Goal: Task Accomplishment & Management: Use online tool/utility

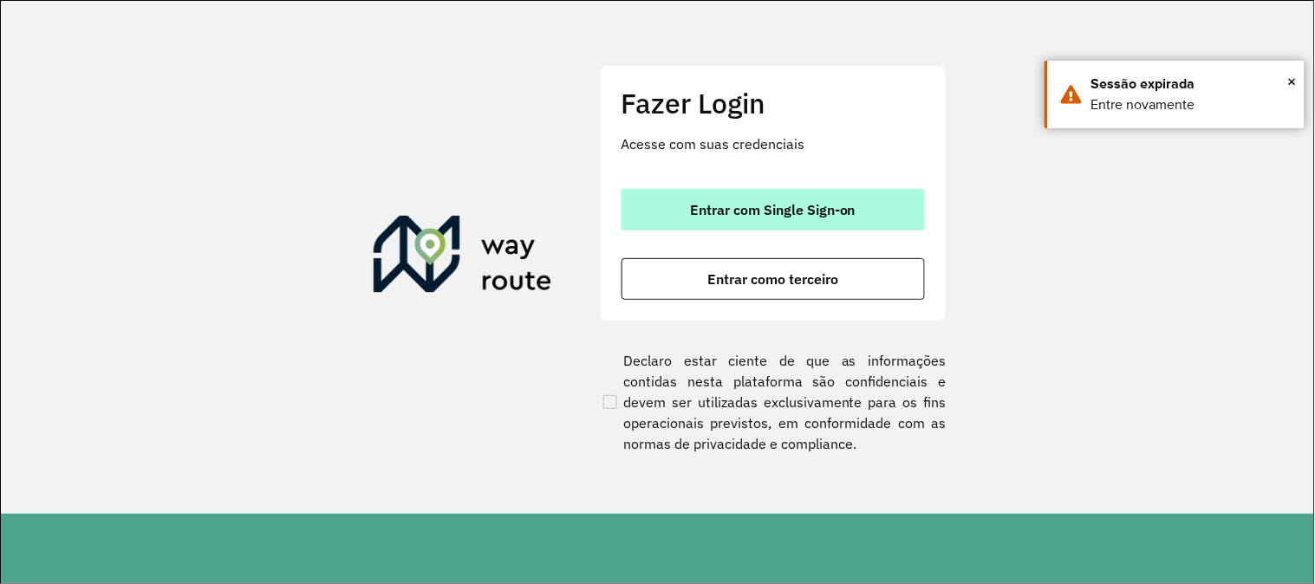
click at [831, 209] on span "Entrar com Single Sign-on" at bounding box center [773, 210] width 166 height 14
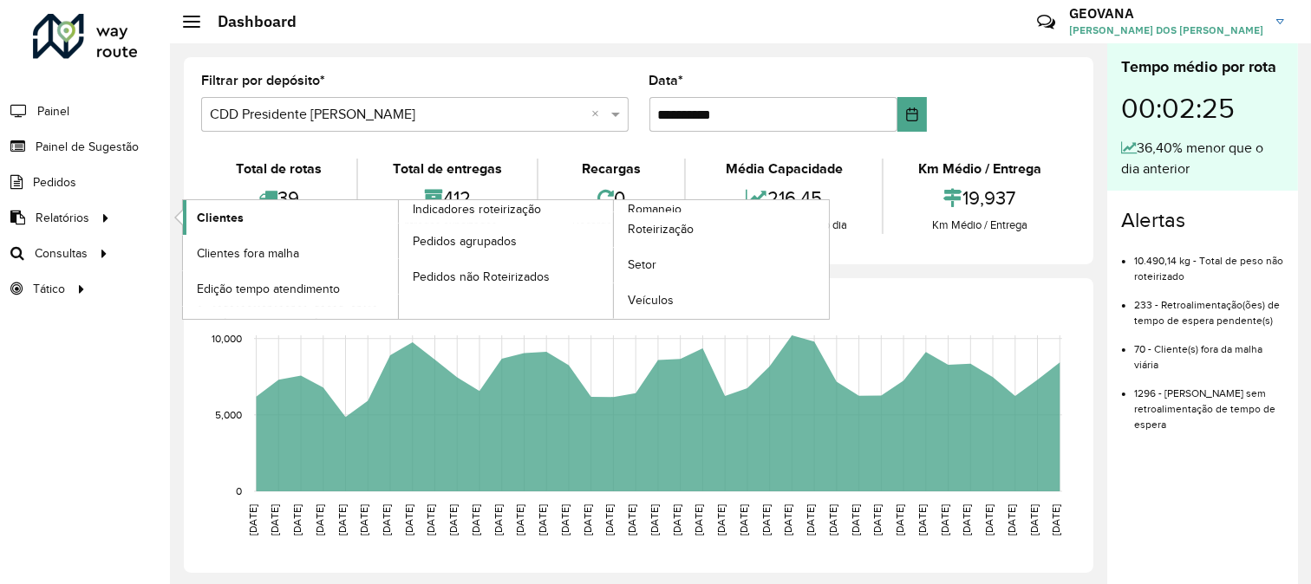
click at [225, 219] on span "Clientes" at bounding box center [220, 218] width 47 height 18
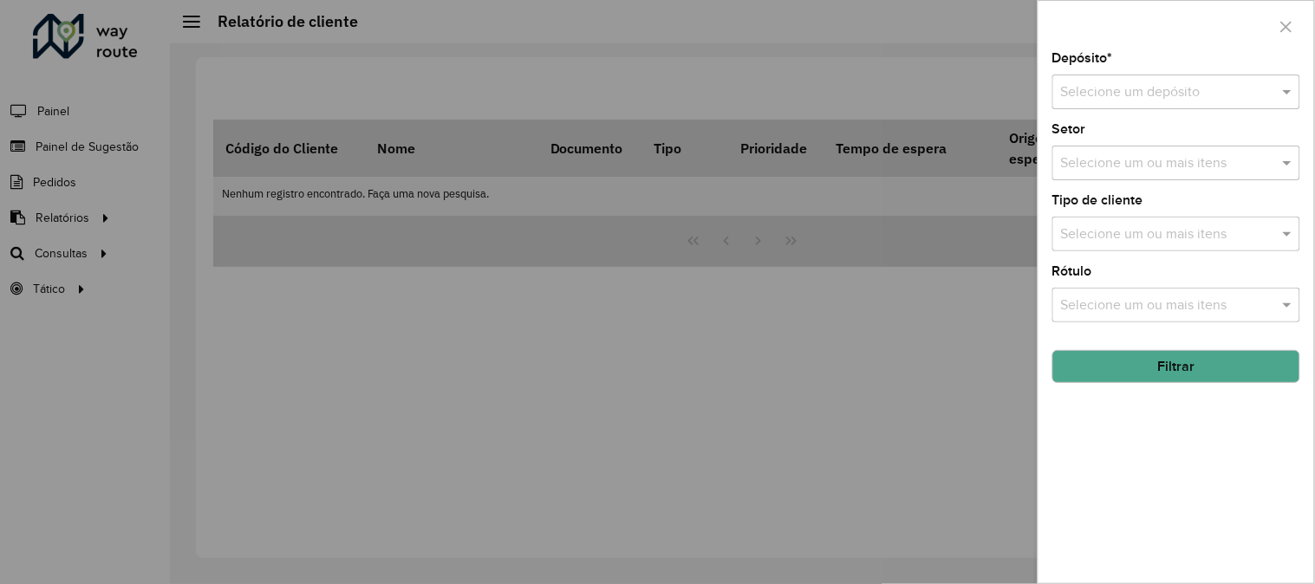
click at [1130, 100] on input "text" at bounding box center [1159, 92] width 196 height 21
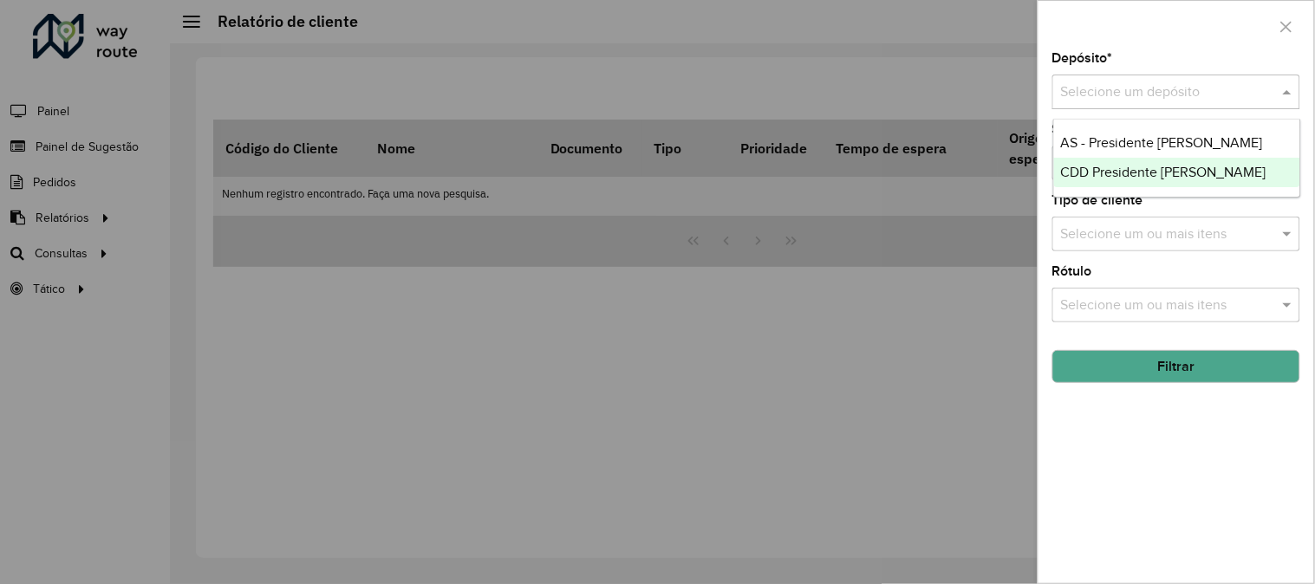
click at [1112, 177] on span "CDD Presidente Prudente" at bounding box center [1163, 172] width 205 height 15
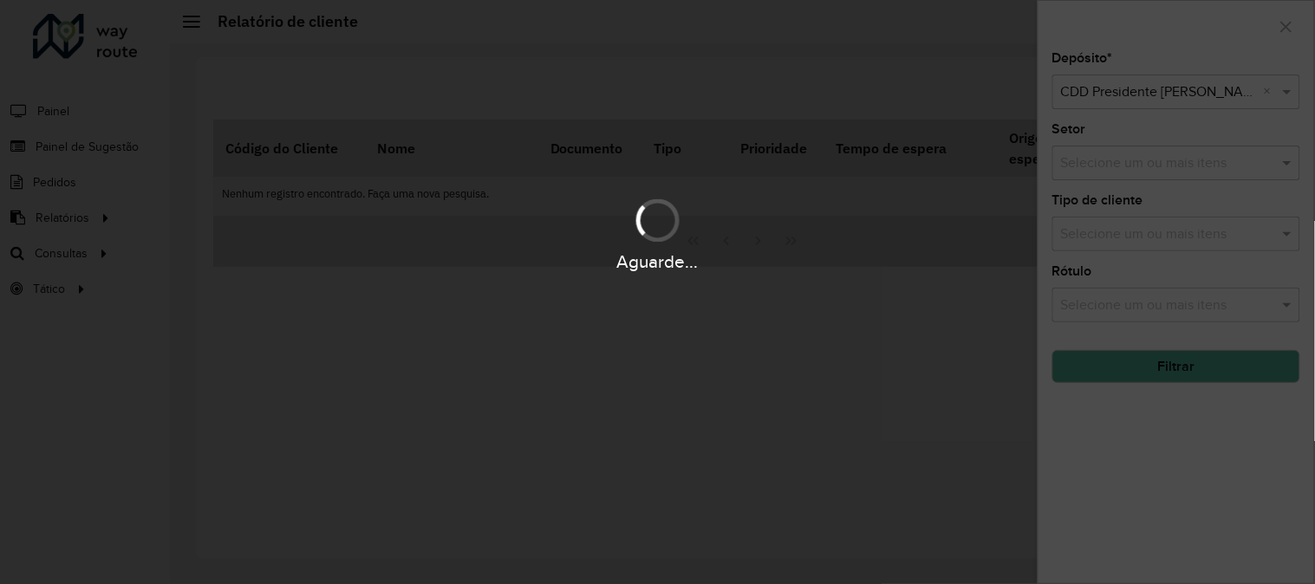
click at [1112, 167] on div "Aguarde..." at bounding box center [657, 292] width 1315 height 584
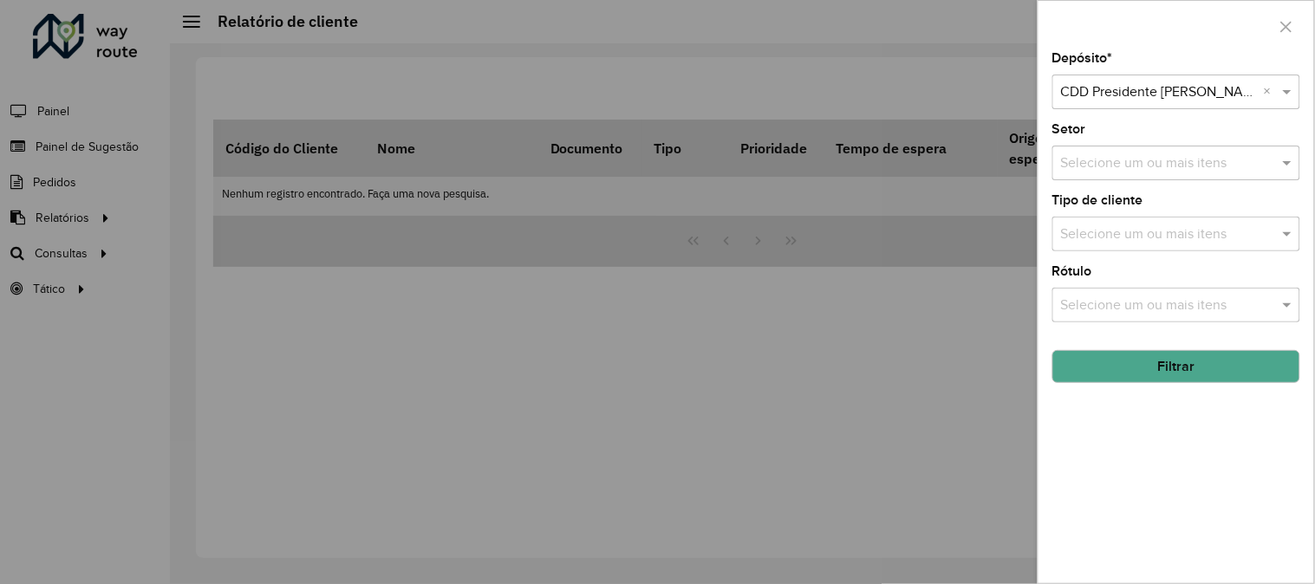
click at [1112, 167] on input "text" at bounding box center [1168, 163] width 222 height 21
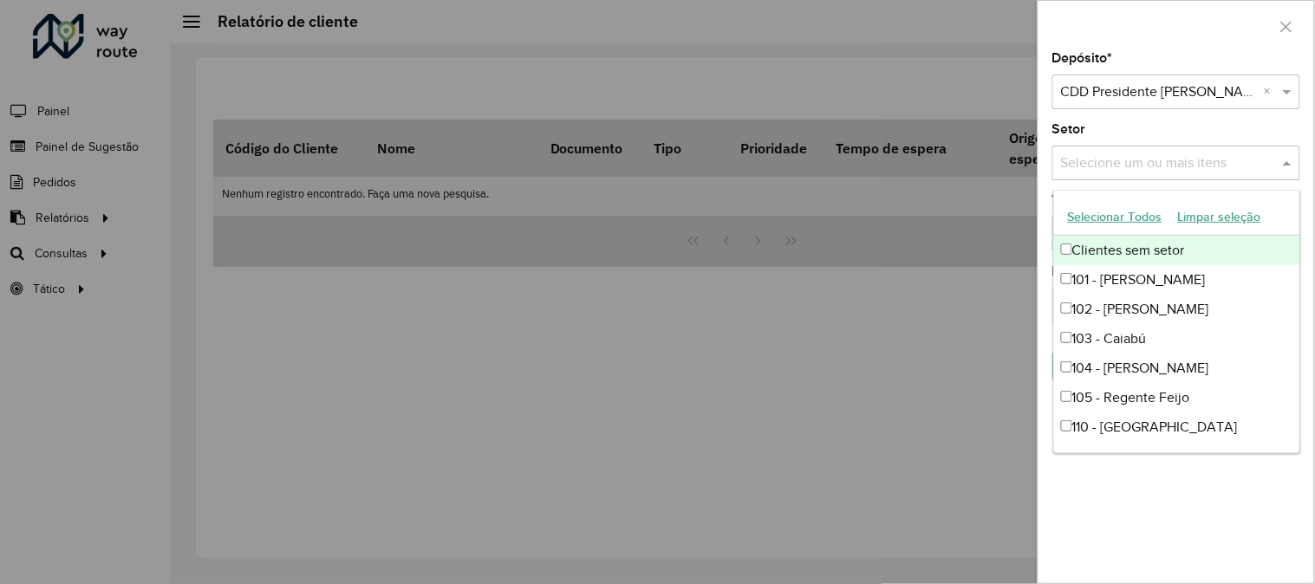
click at [1099, 212] on button "Selecionar Todos" at bounding box center [1115, 217] width 110 height 27
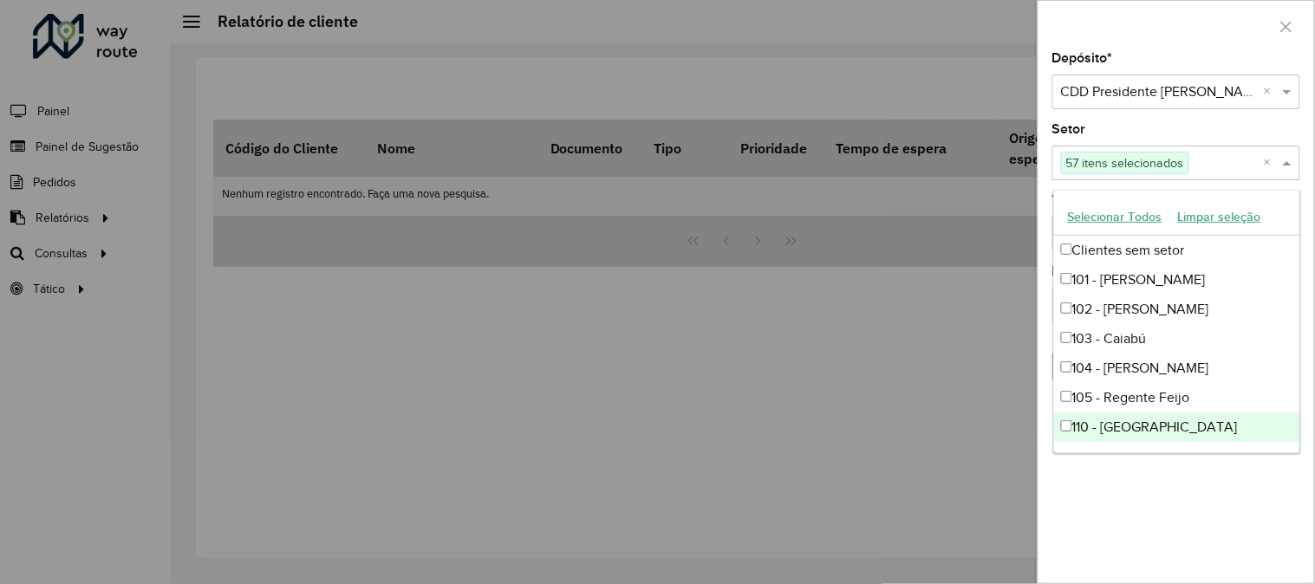
click at [1110, 512] on div "Depósito * Selecione um depósito × CDD Presidente Prudente × Setor Selecione um…" at bounding box center [1177, 318] width 276 height 532
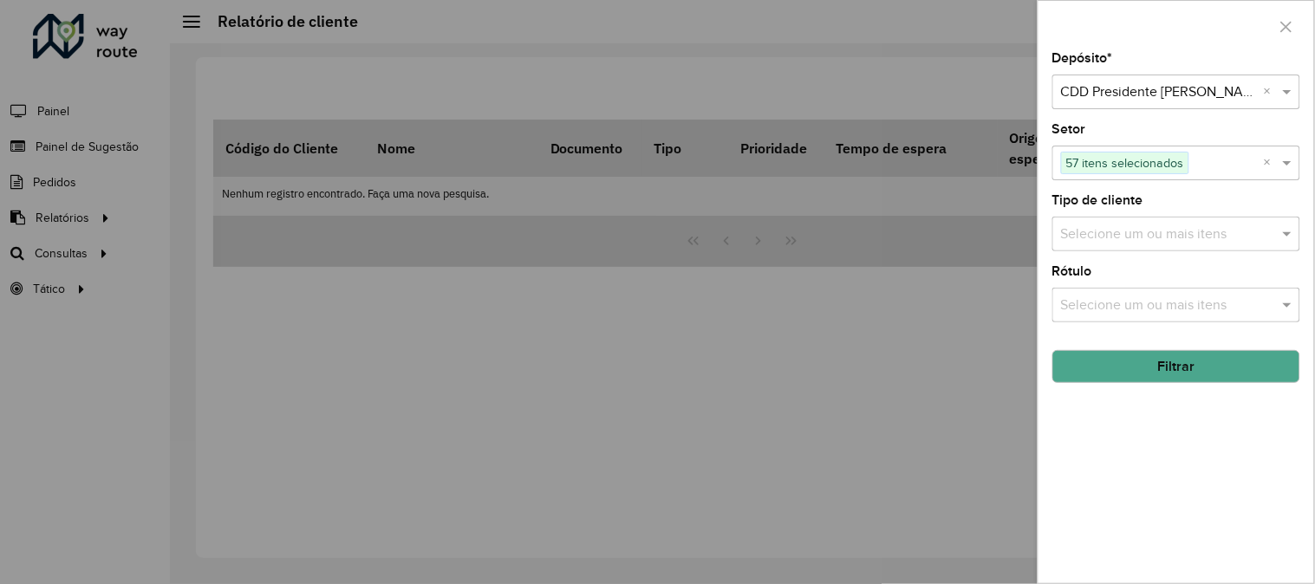
click at [1114, 230] on input "text" at bounding box center [1168, 235] width 222 height 21
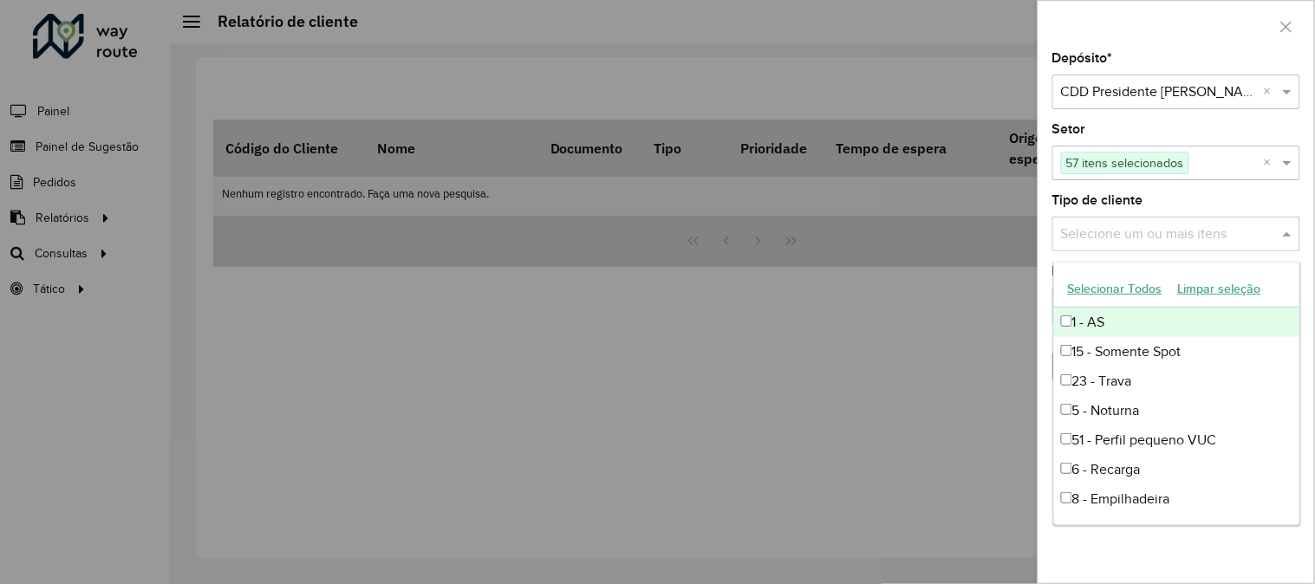
click at [1096, 289] on button "Selecionar Todos" at bounding box center [1115, 289] width 110 height 27
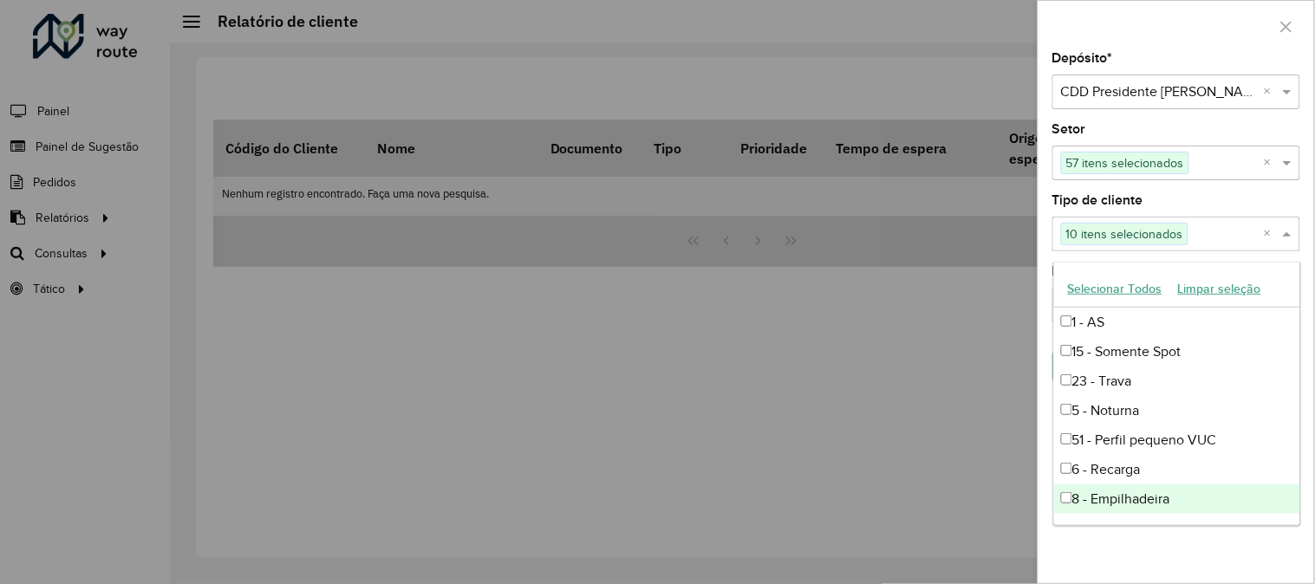
click at [1090, 551] on div "Depósito * Selecione um depósito × CDD Presidente Prudente × Setor Selecione um…" at bounding box center [1177, 318] width 276 height 532
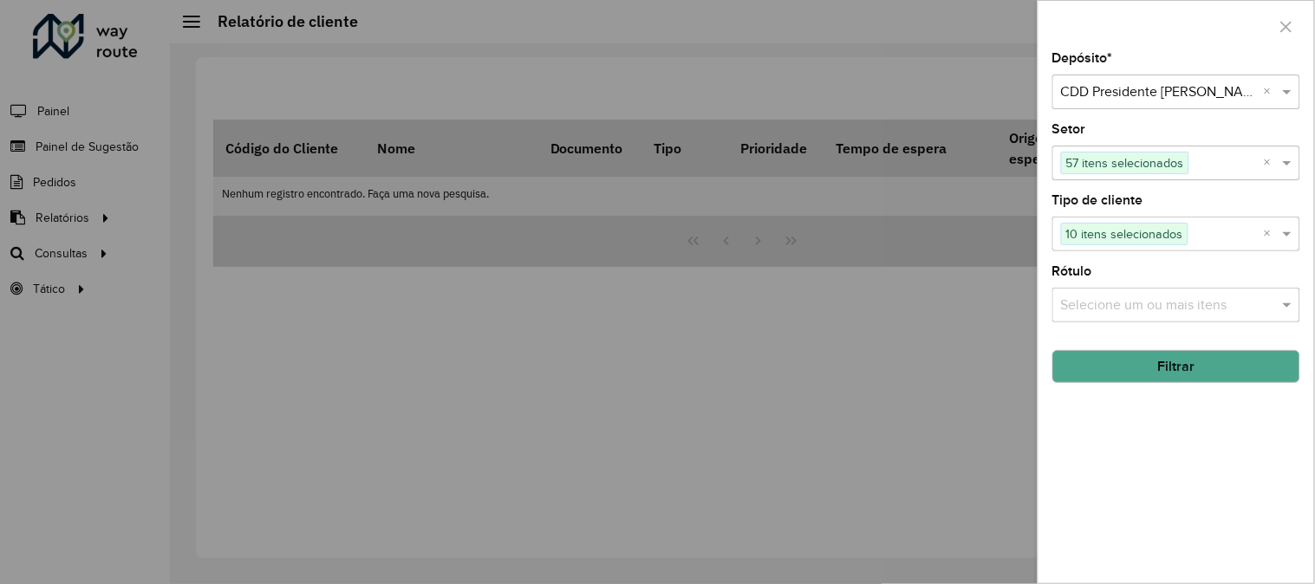
click at [1107, 296] on input "text" at bounding box center [1168, 306] width 222 height 21
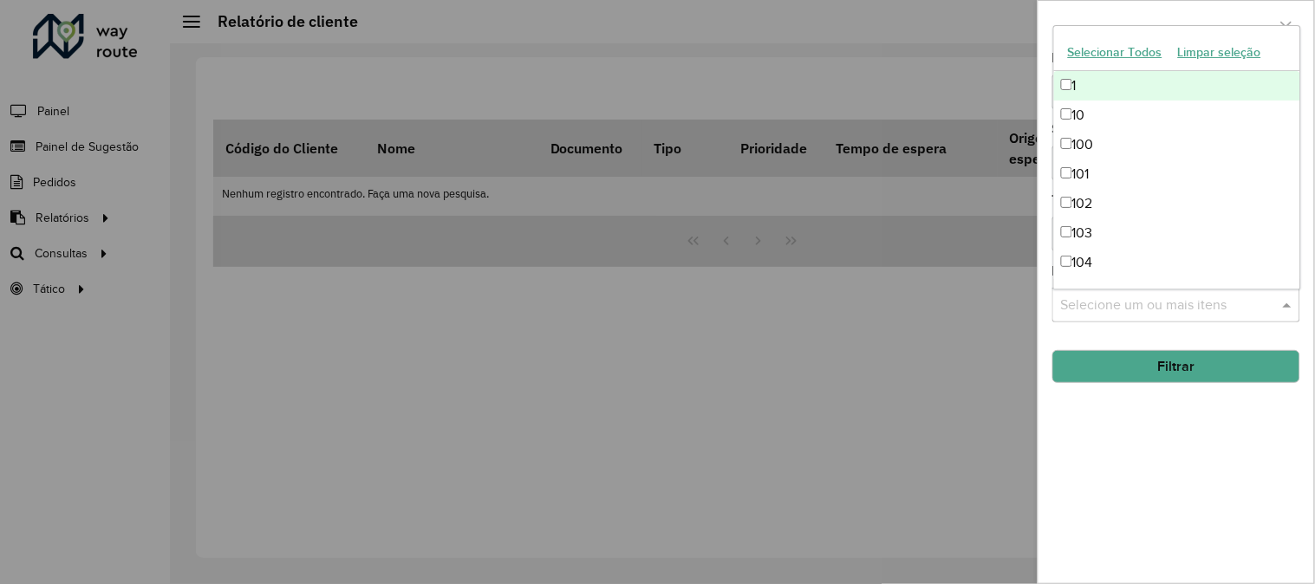
click at [1099, 49] on button "Selecionar Todos" at bounding box center [1115, 52] width 110 height 27
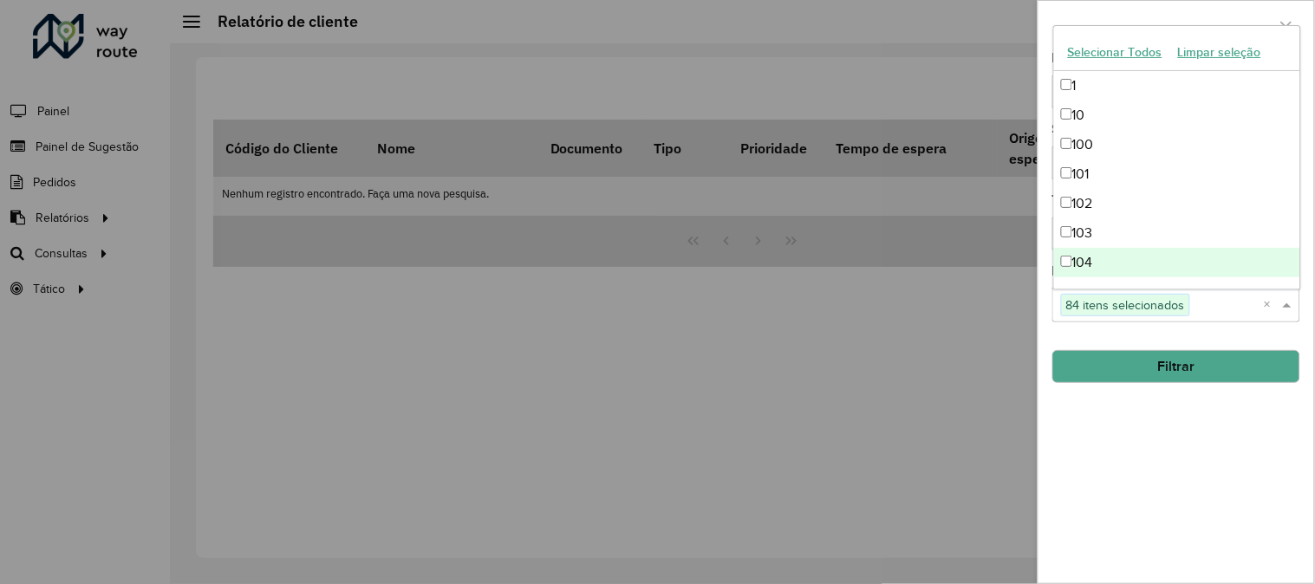
click at [1148, 366] on button "Filtrar" at bounding box center [1177, 366] width 248 height 33
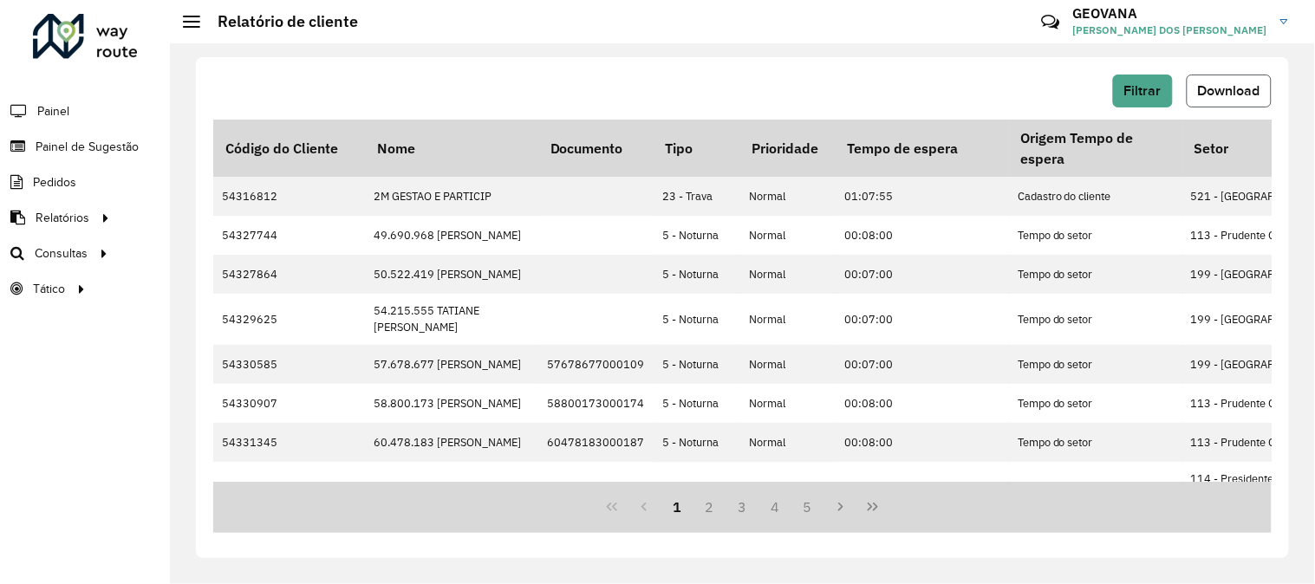
click at [1225, 78] on button "Download" at bounding box center [1229, 91] width 85 height 33
click at [238, 252] on span "Roteirização" at bounding box center [232, 254] width 70 height 18
click at [815, 73] on div "Filtrar Download Código do Cliente Nome Documento Tipo Prioridade Tempo de espe…" at bounding box center [742, 307] width 1093 height 501
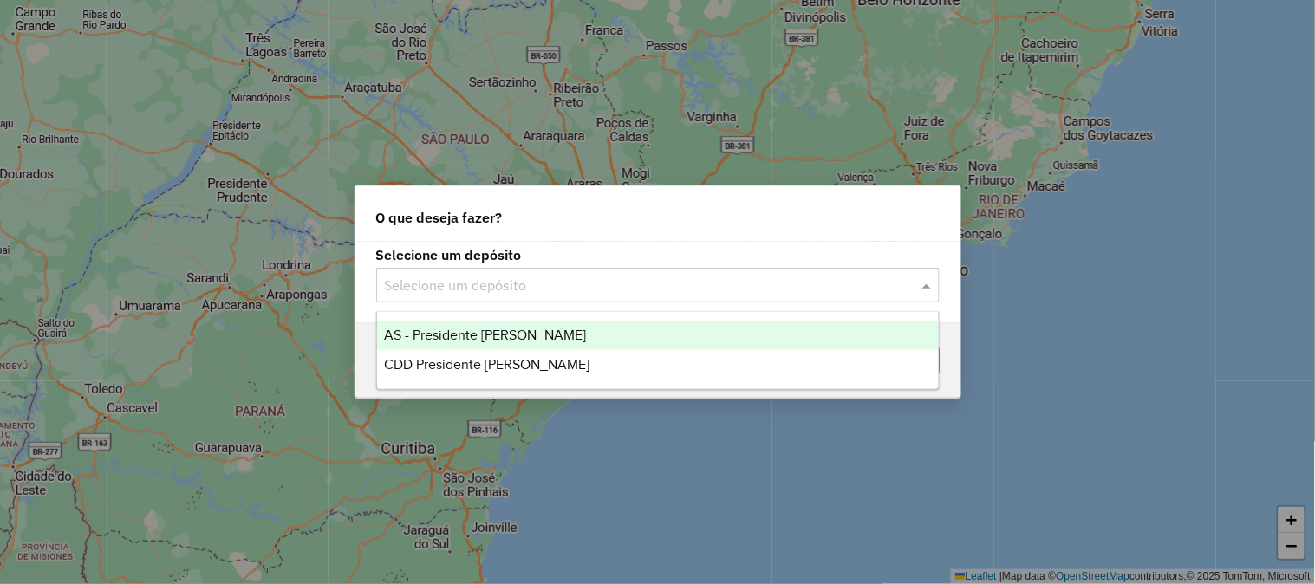
click at [442, 292] on input "text" at bounding box center [641, 286] width 512 height 21
click at [438, 366] on span "CDD Presidente [PERSON_NAME]" at bounding box center [486, 364] width 205 height 15
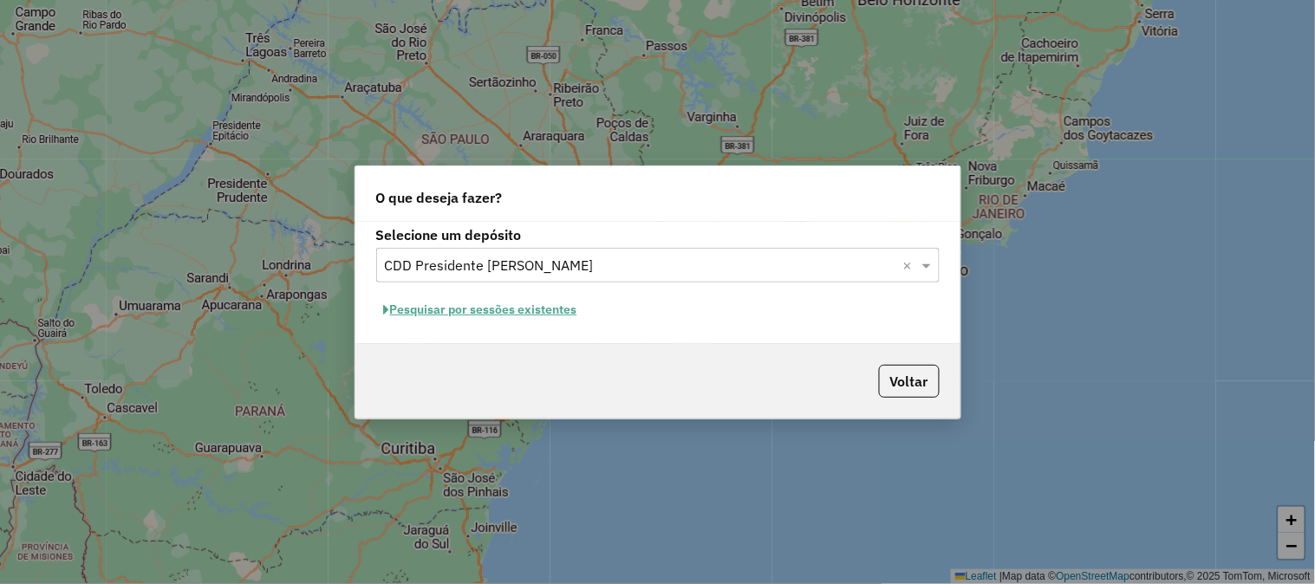
click at [464, 310] on button "Pesquisar por sessões existentes" at bounding box center [480, 310] width 209 height 27
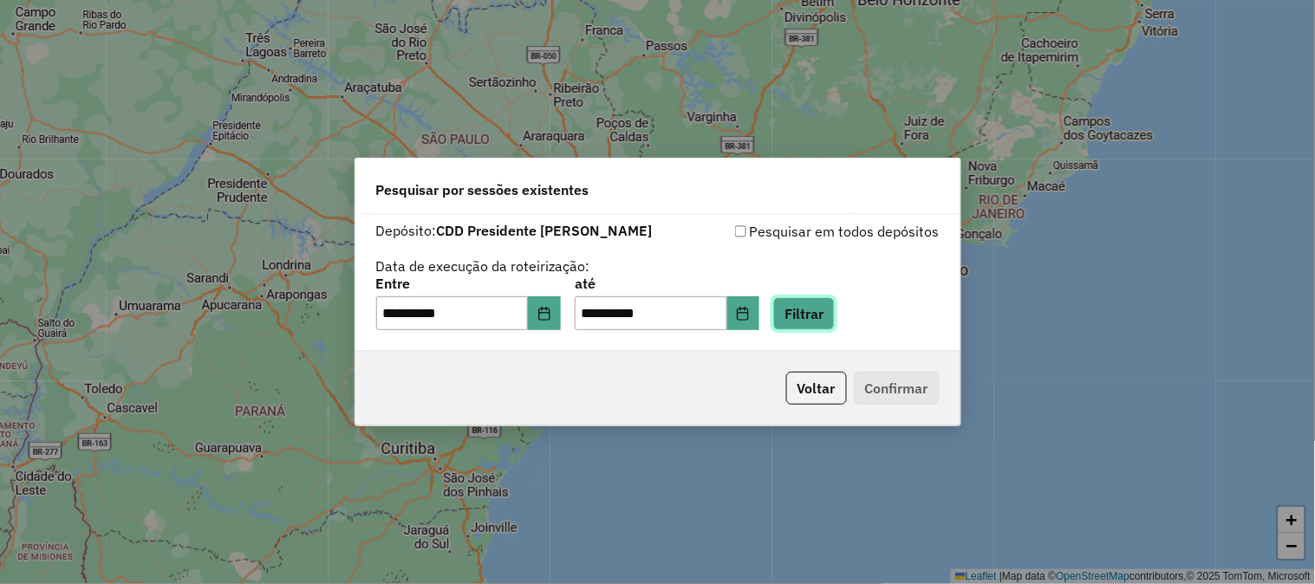
click at [821, 310] on button "Filtrar" at bounding box center [804, 313] width 62 height 33
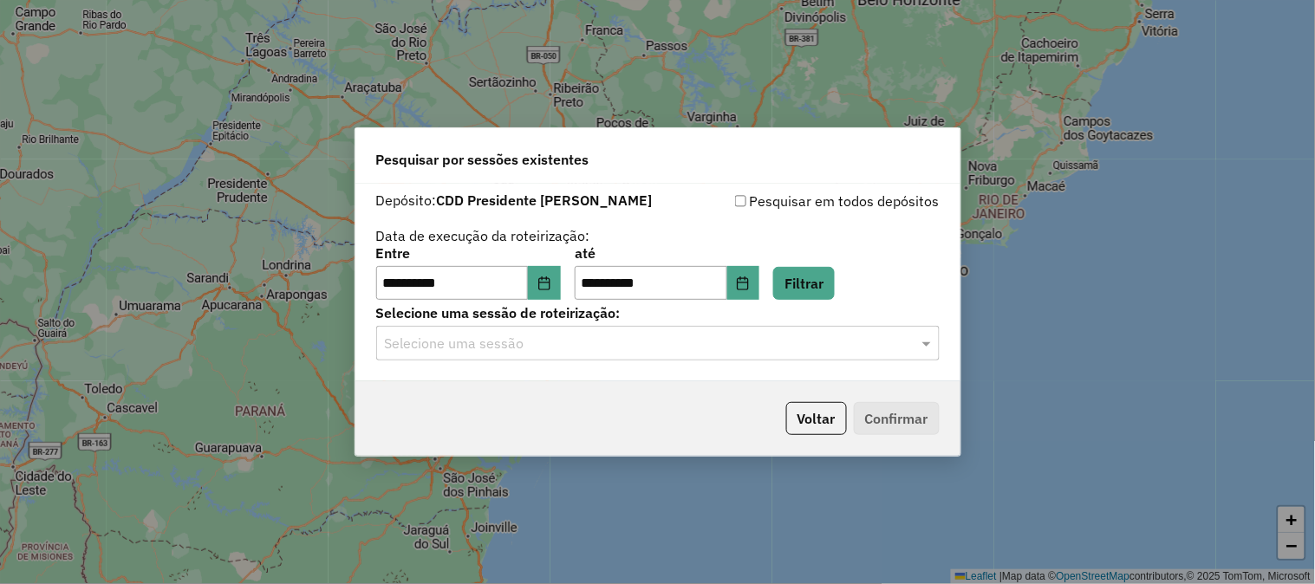
click at [492, 339] on input "text" at bounding box center [641, 344] width 512 height 21
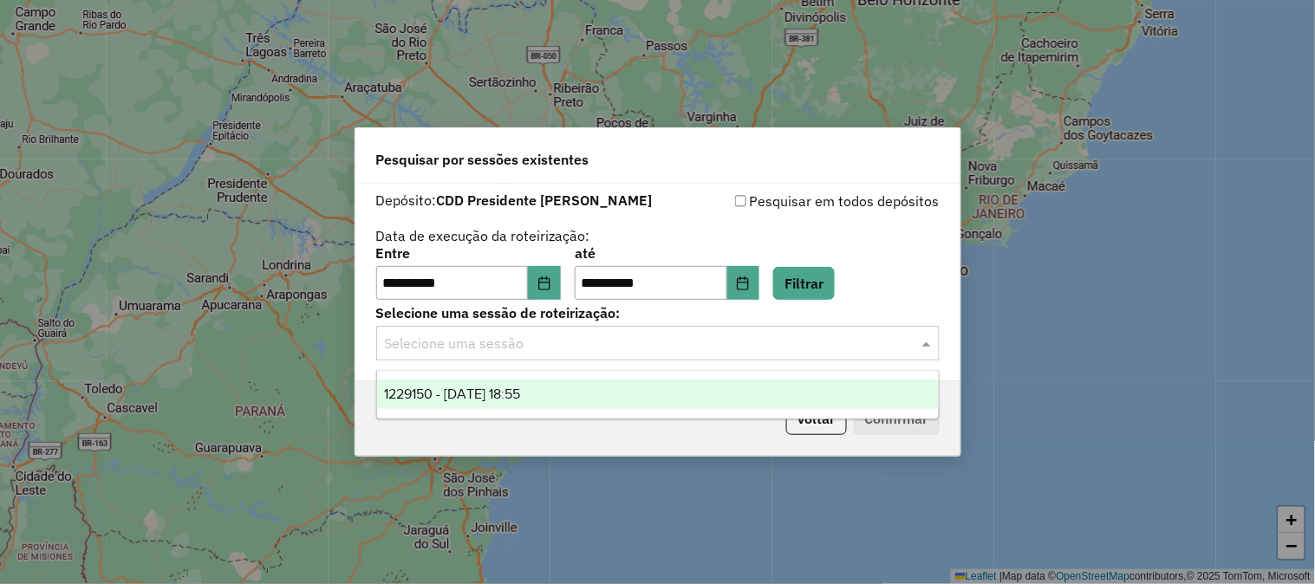
click at [470, 394] on span "1229150 - [DATE] 18:55" at bounding box center [452, 394] width 136 height 15
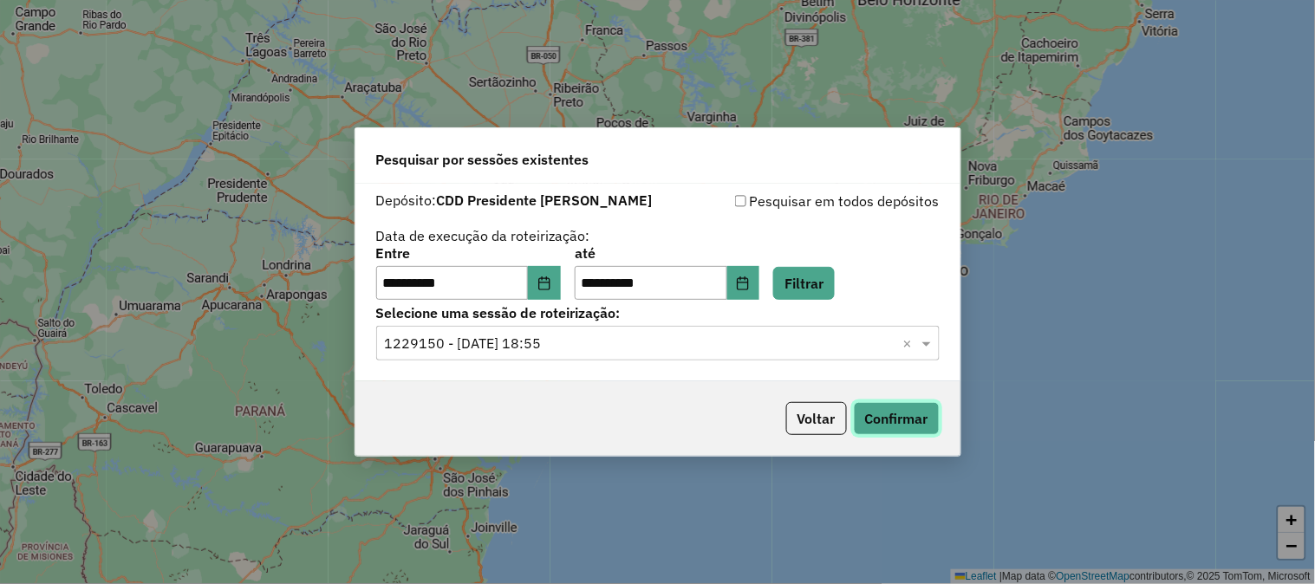
click at [887, 414] on button "Confirmar" at bounding box center [897, 418] width 86 height 33
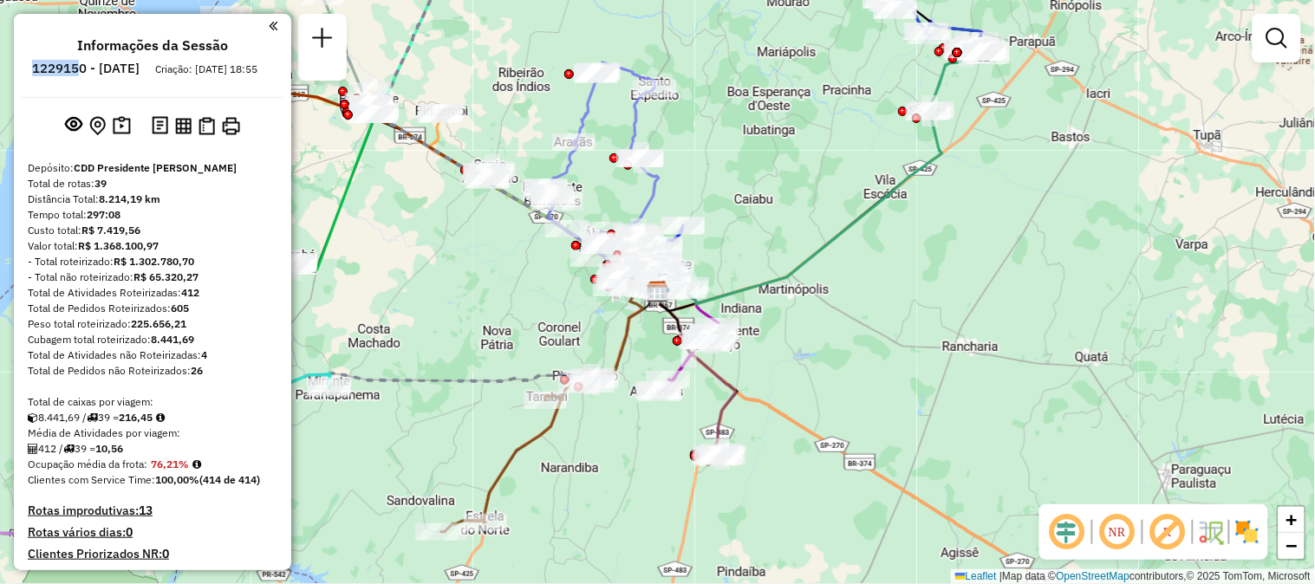
drag, startPoint x: 80, startPoint y: 67, endPoint x: 130, endPoint y: 72, distance: 50.6
click at [130, 72] on h6 "1229150 - 13/08/2025" at bounding box center [86, 69] width 108 height 16
copy h6 "1229150"
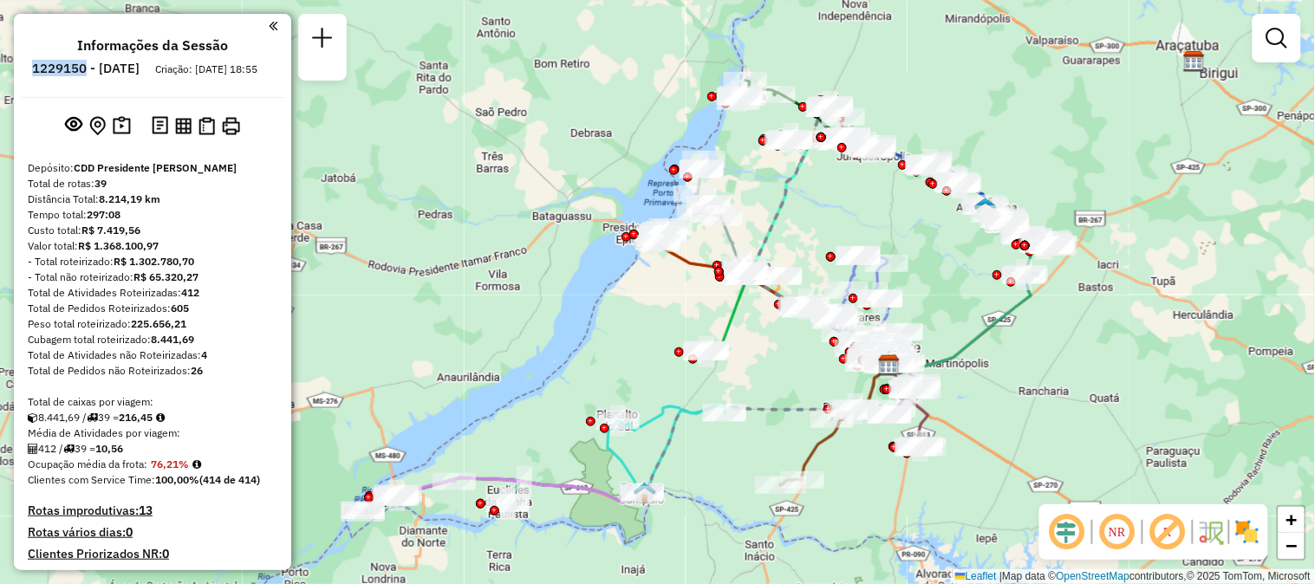
drag, startPoint x: 835, startPoint y: 331, endPoint x: 985, endPoint y: 421, distance: 175.0
click at [985, 421] on div "Janela de atendimento Grade de atendimento Capacidade Transportadoras Veículos …" at bounding box center [657, 292] width 1315 height 584
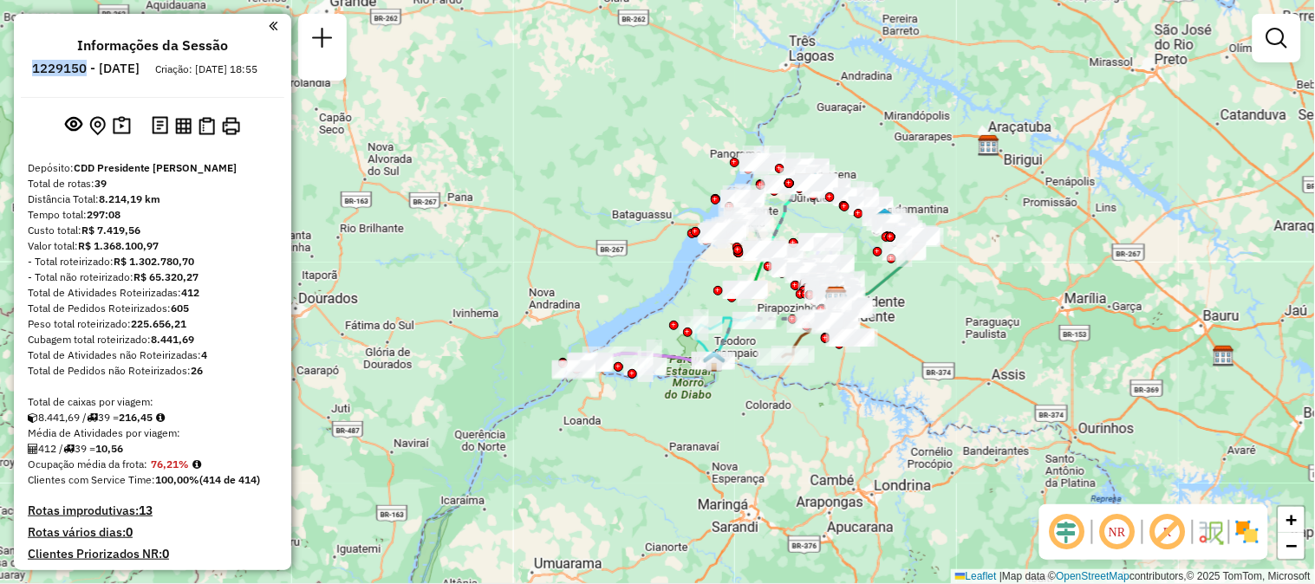
drag, startPoint x: 969, startPoint y: 428, endPoint x: 969, endPoint y: 328, distance: 100.6
click at [969, 328] on div "Janela de atendimento Grade de atendimento Capacidade Transportadoras Veículos …" at bounding box center [657, 292] width 1315 height 584
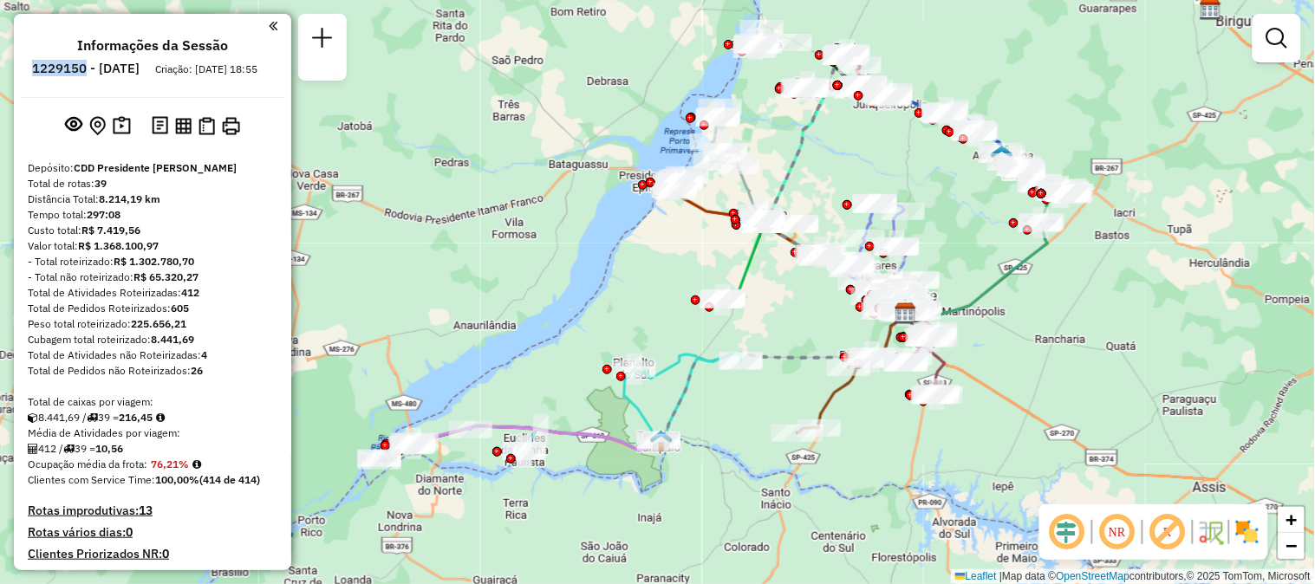
drag, startPoint x: 746, startPoint y: 364, endPoint x: 755, endPoint y: 478, distance: 114.0
click at [755, 478] on div "Janela de atendimento Grade de atendimento Capacidade Transportadoras Veículos …" at bounding box center [657, 292] width 1315 height 584
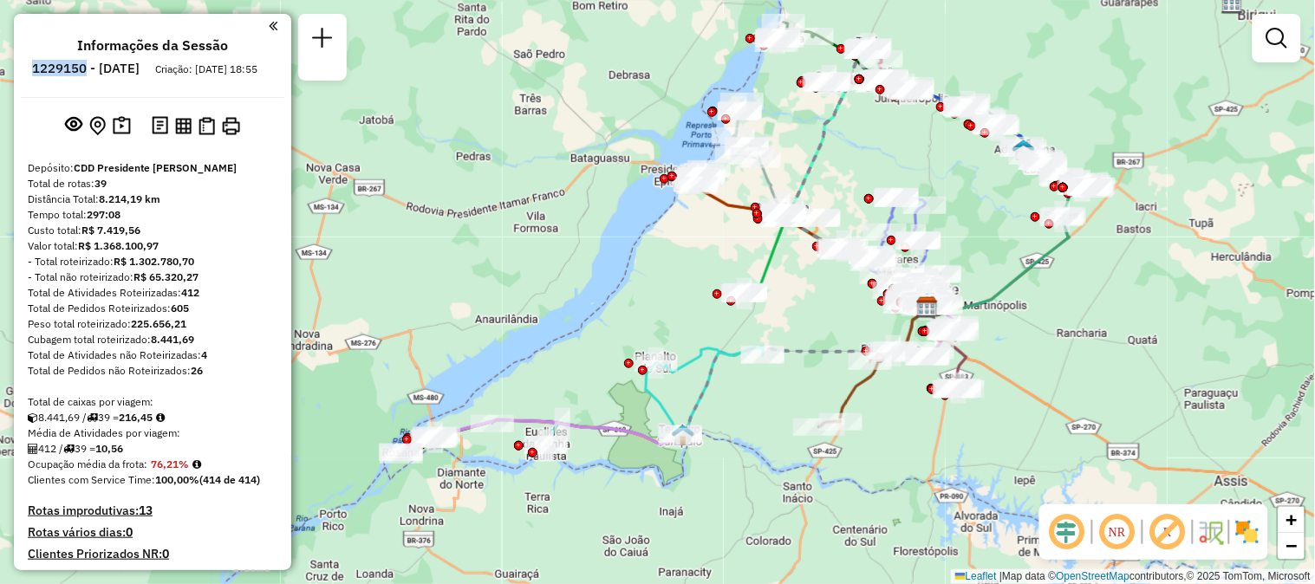
drag, startPoint x: 722, startPoint y: 498, endPoint x: 815, endPoint y: 525, distance: 96.6
click at [817, 525] on div "Janela de atendimento Grade de atendimento Capacidade Transportadoras Veículos …" at bounding box center [657, 292] width 1315 height 584
